Goal: Find specific page/section: Find specific page/section

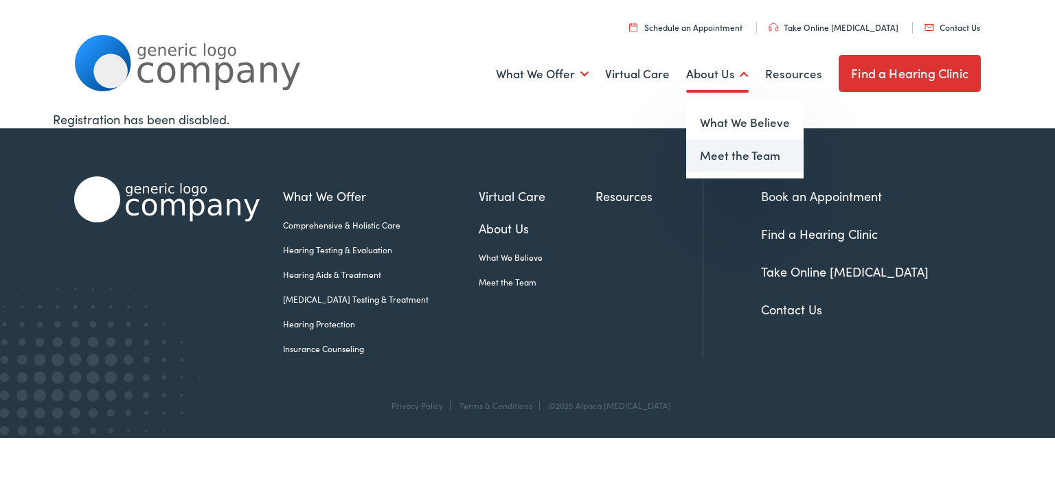
click at [733, 157] on link "Meet the Team" at bounding box center [744, 155] width 117 height 33
